Goal: Task Accomplishment & Management: Use online tool/utility

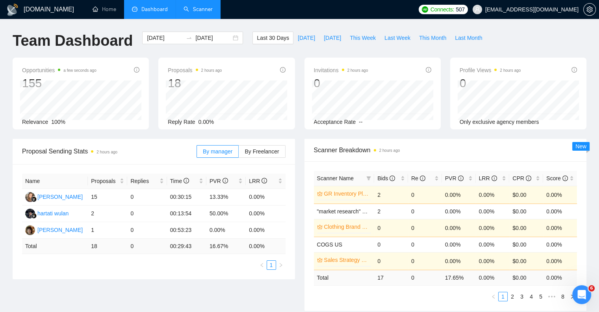
click at [202, 8] on link "Scanner" at bounding box center [198, 9] width 29 height 7
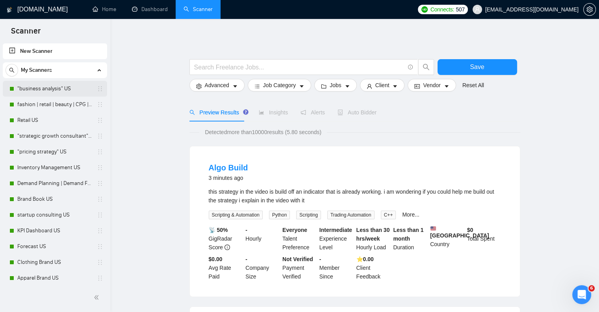
click at [56, 89] on link ""business analysis" US" at bounding box center [54, 89] width 75 height 16
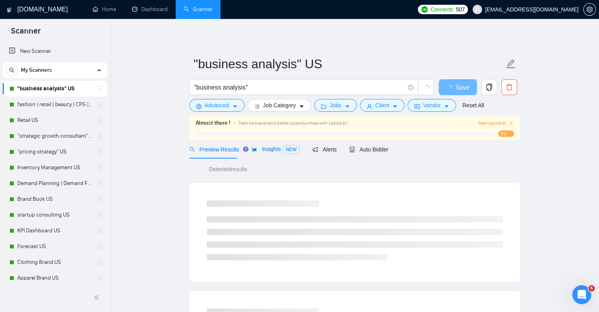
click at [265, 150] on span "Insights NEW" at bounding box center [276, 149] width 48 height 6
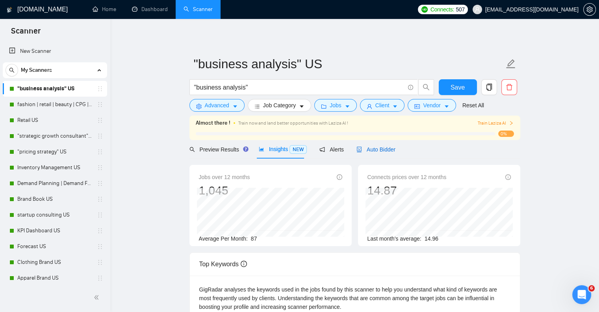
click at [374, 147] on span "Auto Bidder" at bounding box center [375, 149] width 39 height 6
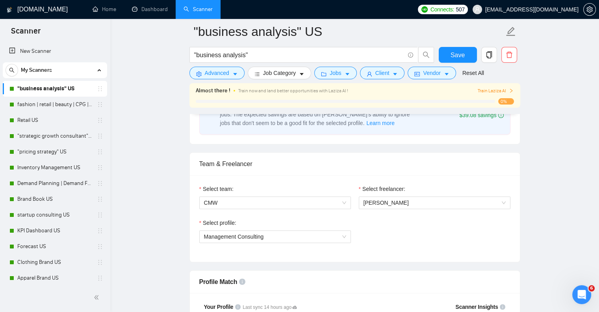
scroll to position [501, 0]
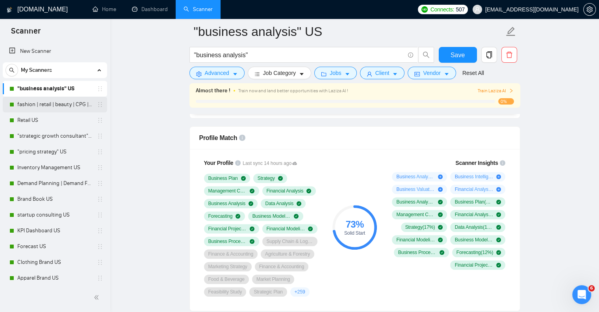
click at [47, 107] on link "fashion | retail | beauty | CPG | "consumer goods" US" at bounding box center [54, 104] width 75 height 16
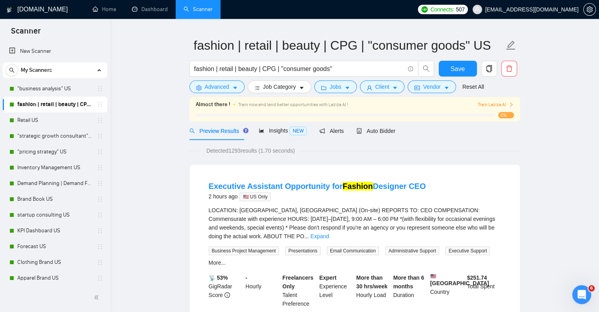
scroll to position [19, 0]
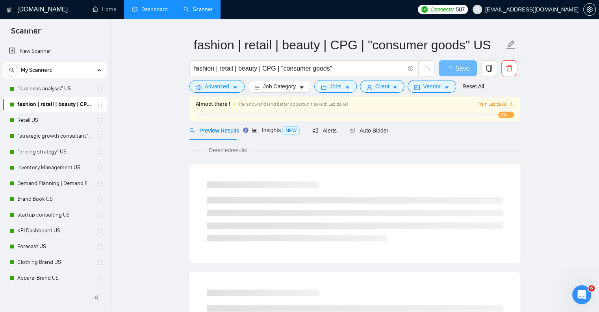
click at [150, 9] on link "Dashboard" at bounding box center [150, 9] width 36 height 7
